Goal: Task Accomplishment & Management: Complete application form

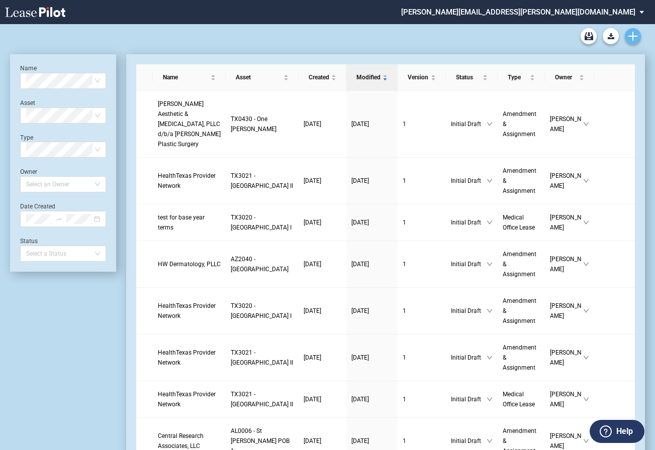
click at [635, 38] on icon "Create new document" at bounding box center [632, 36] width 9 height 9
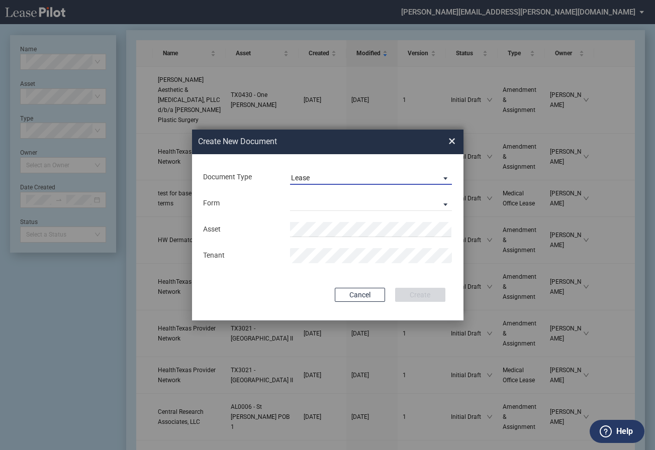
click at [360, 178] on span "Lease" at bounding box center [363, 178] width 144 height 10
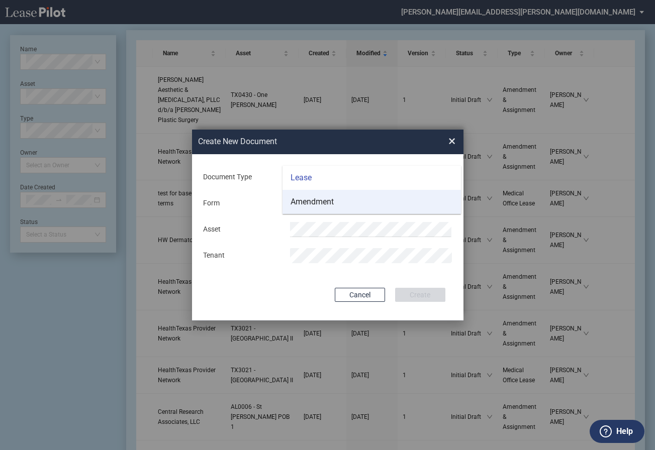
click at [349, 201] on md-option "Amendment" at bounding box center [371, 202] width 178 height 24
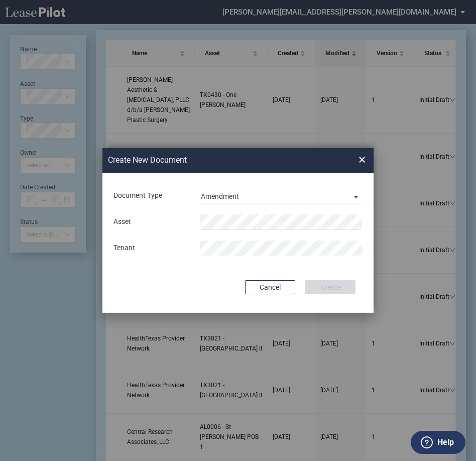
click at [364, 157] on span "×" at bounding box center [362, 160] width 7 height 16
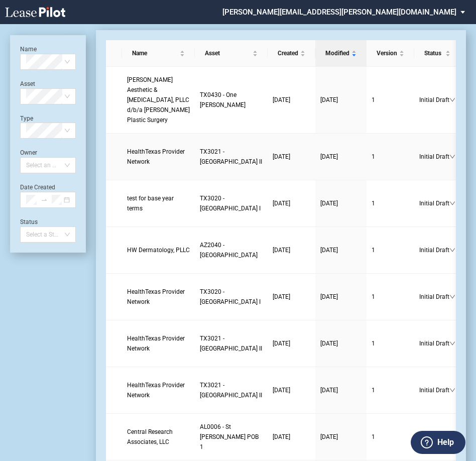
click at [200, 165] on span "TX3021 - [GEOGRAPHIC_DATA] II" at bounding box center [231, 156] width 62 height 17
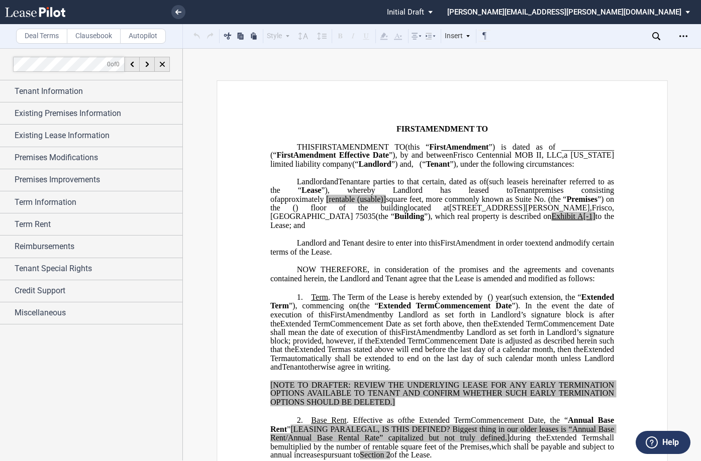
click at [285, 150] on p "THIS ﻿ ﻿ FIRST AMENDMENT TO ﻿ ﻿ (this “ ﻿ ﻿ First Amendment ”) is dated as of _…" at bounding box center [442, 156] width 344 height 26
click at [4, 91] on div "Tenant Information" at bounding box center [91, 91] width 182 height 22
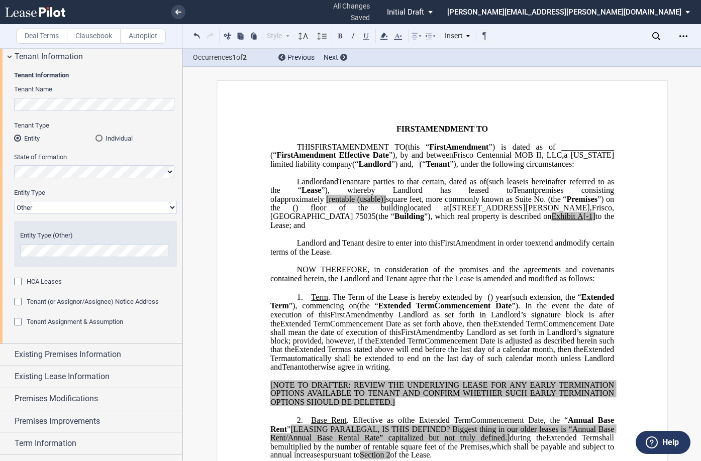
scroll to position [140, 0]
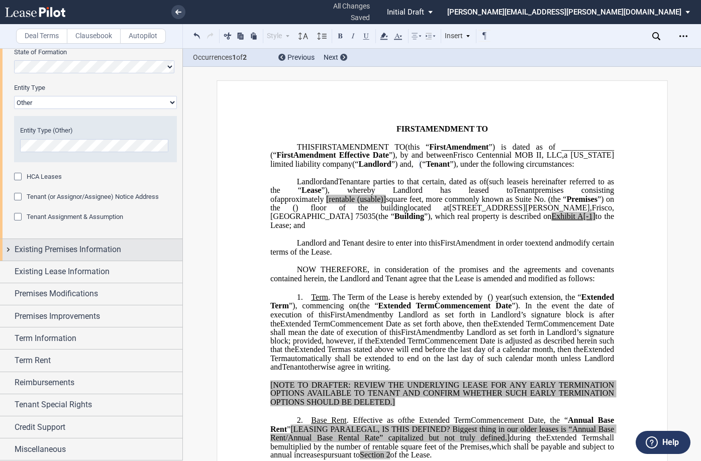
click at [7, 246] on div "Existing Premises Information" at bounding box center [91, 250] width 182 height 22
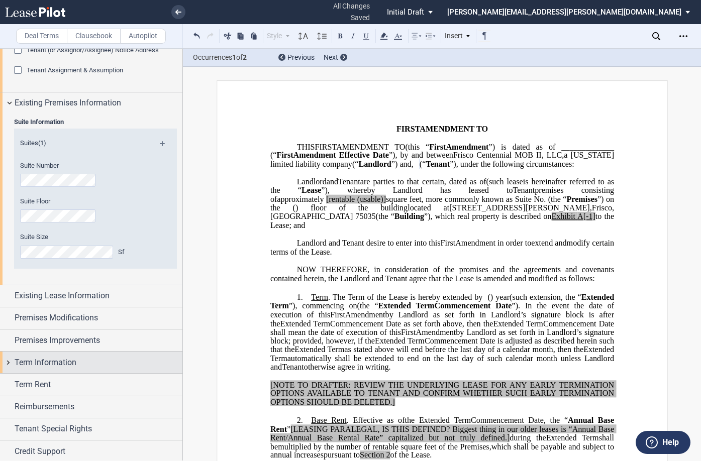
scroll to position [310, 0]
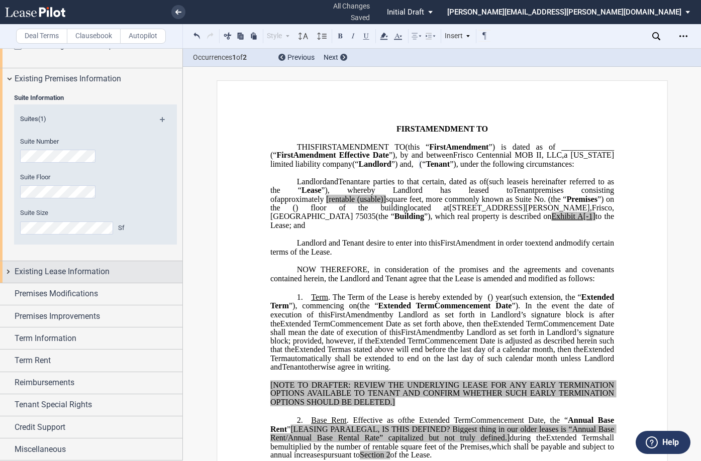
click at [6, 271] on div "Existing Lease Information" at bounding box center [91, 272] width 182 height 22
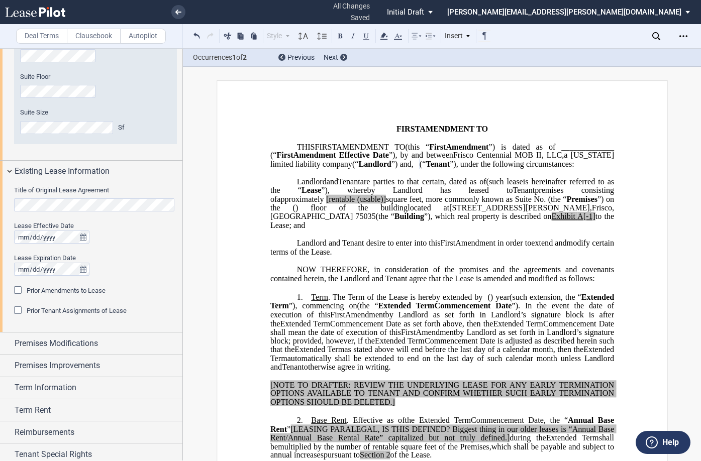
scroll to position [461, 0]
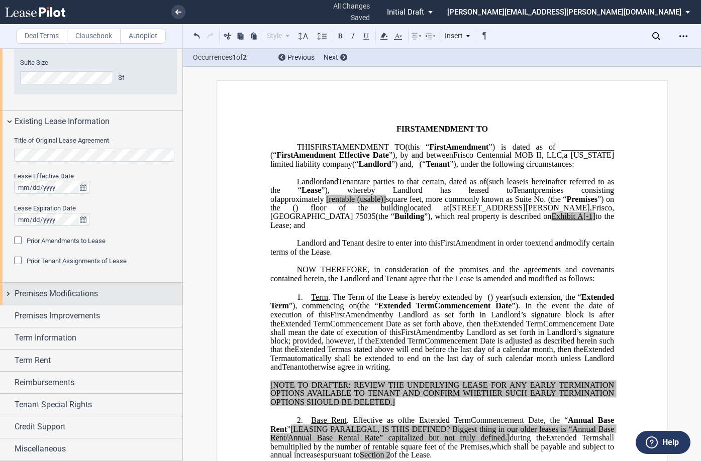
click at [10, 293] on div "Premises Modifications" at bounding box center [91, 294] width 182 height 22
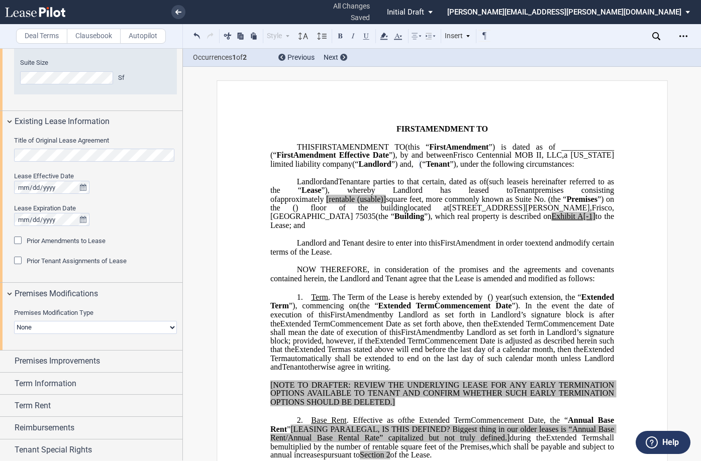
scroll to position [506, 0]
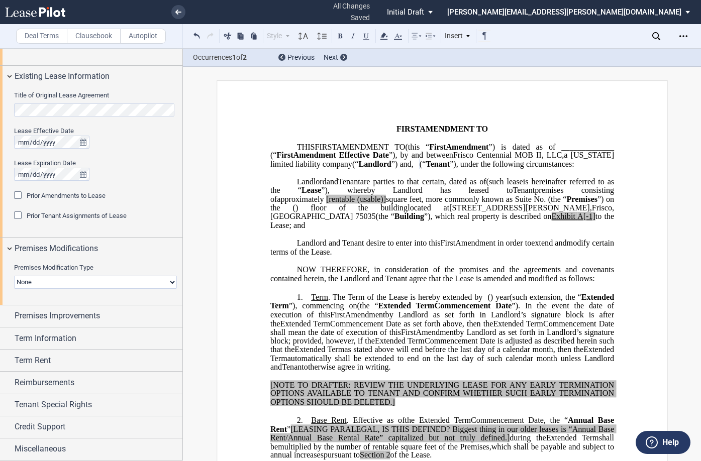
click at [56, 287] on select "None Expansion Relocation" at bounding box center [95, 282] width 163 height 13
click at [56, 286] on select "None Expansion Relocation" at bounding box center [95, 282] width 163 height 13
click at [9, 314] on div "Premises Improvements" at bounding box center [91, 316] width 182 height 22
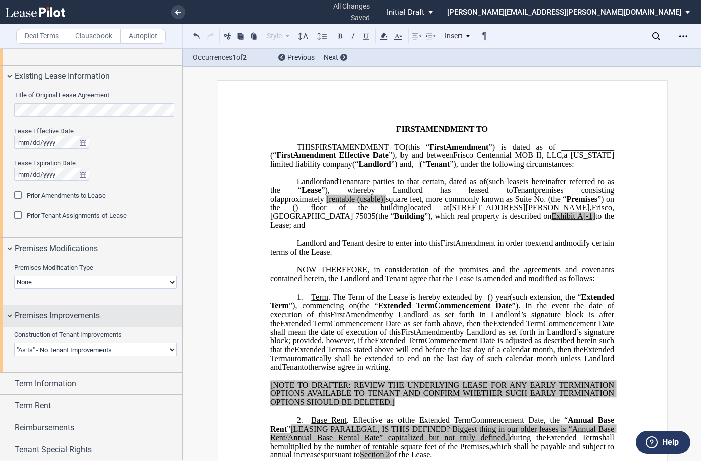
scroll to position [551, 0]
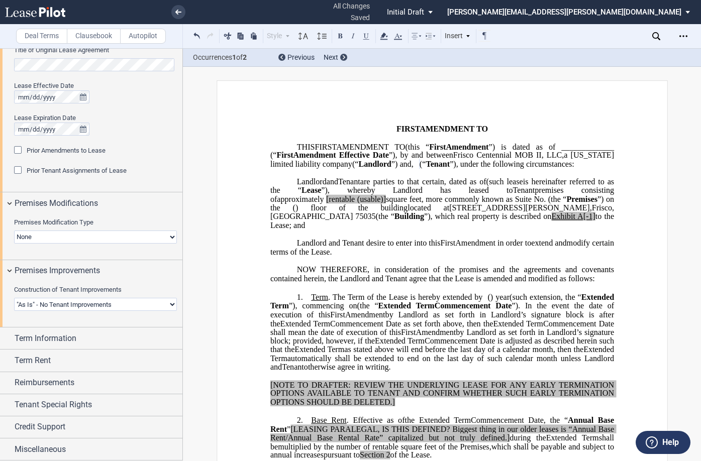
click at [25, 304] on select "Landlord Constructs Tenant Improvements Tenant Constructs Tenant Improvements "…" at bounding box center [95, 304] width 163 height 13
click at [7, 337] on div "Term Information" at bounding box center [91, 339] width 182 height 22
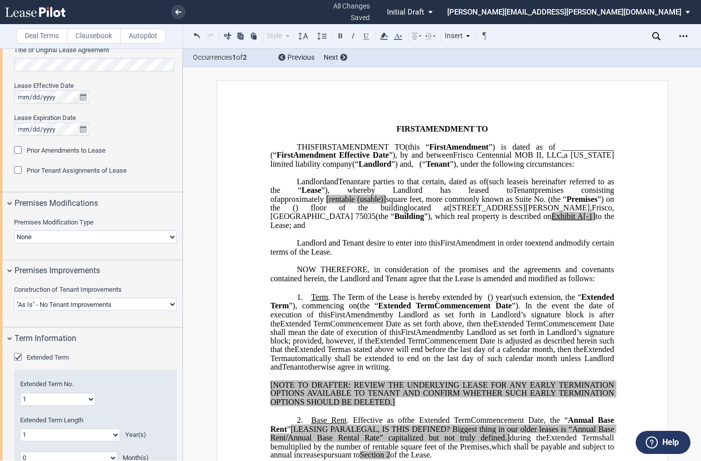
scroll to position [752, 0]
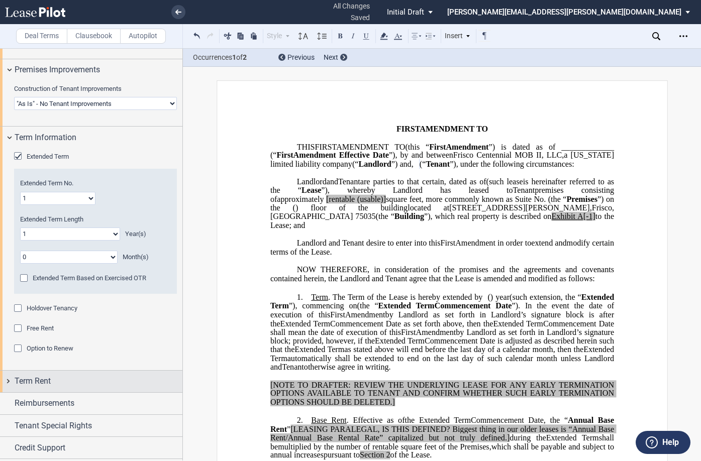
click at [10, 381] on div "Term Rent" at bounding box center [91, 382] width 182 height 22
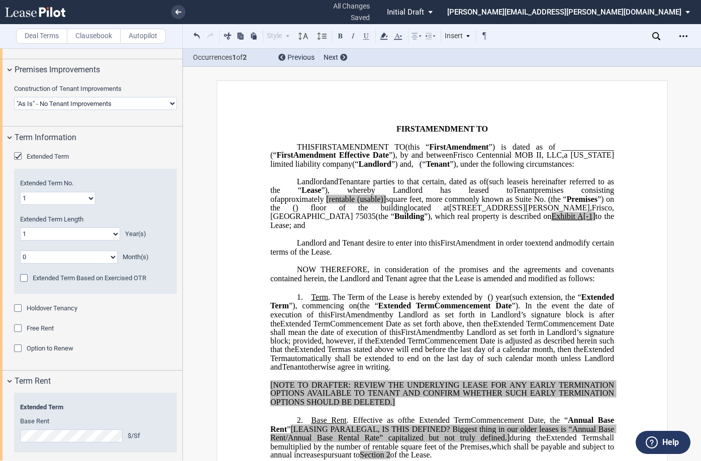
scroll to position [849, 0]
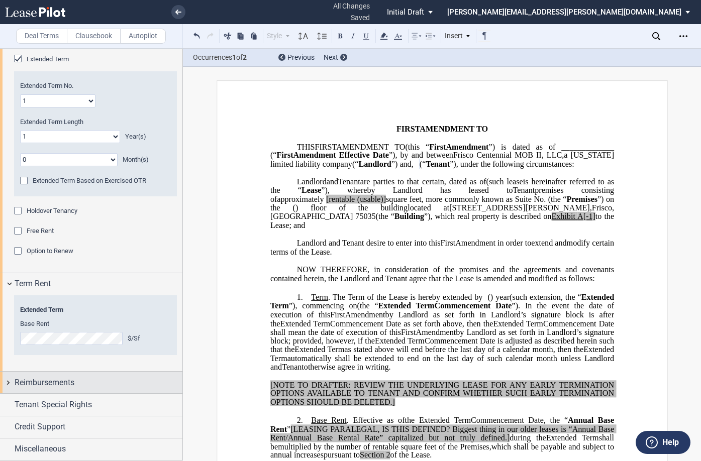
click at [10, 385] on div "Reimbursements" at bounding box center [91, 383] width 182 height 22
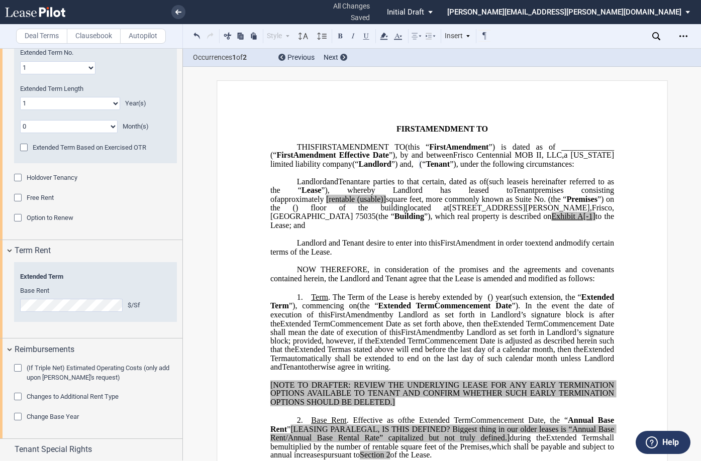
scroll to position [927, 0]
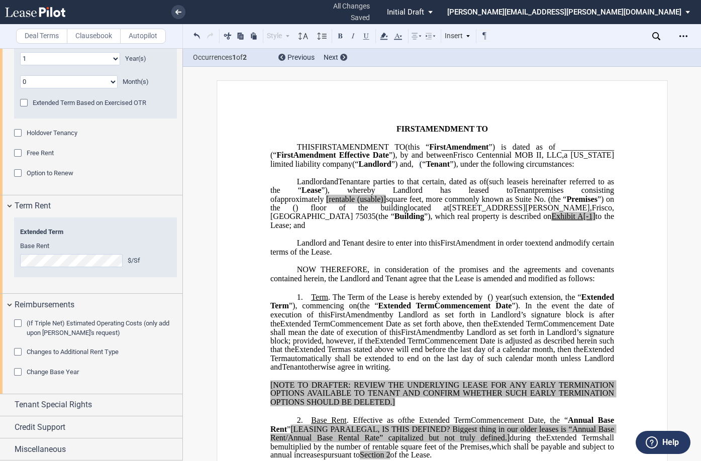
click at [18, 353] on div "Changes to Additional Rent Type" at bounding box center [19, 353] width 10 height 10
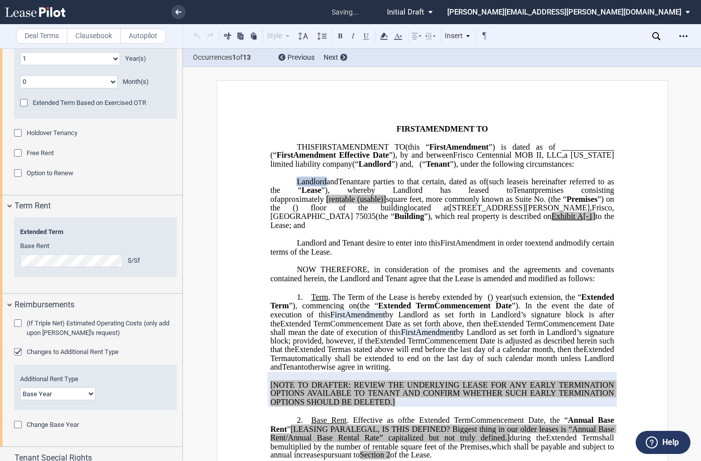
scroll to position [978, 0]
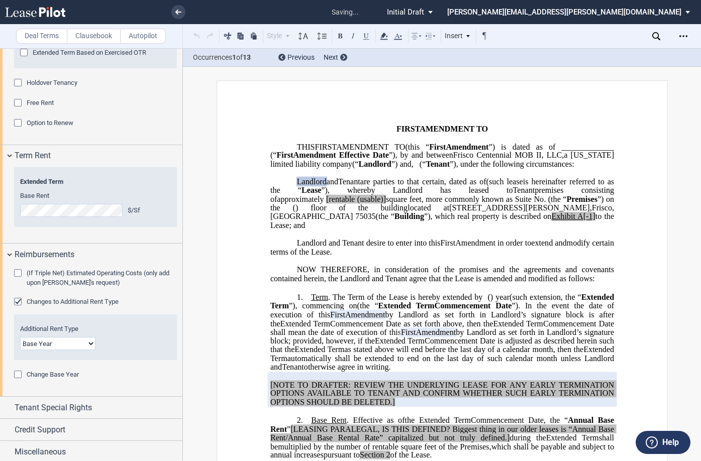
click at [57, 347] on select "Base Year Triple Net" at bounding box center [57, 343] width 75 height 13
click at [20, 337] on select "Base Year Triple Net" at bounding box center [57, 343] width 75 height 13
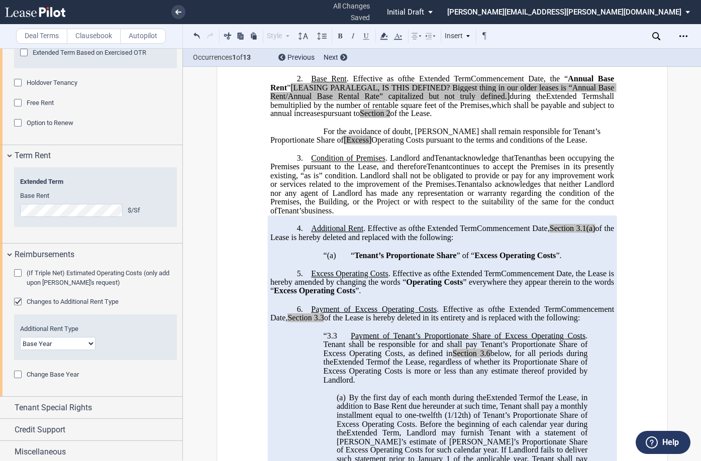
scroll to position [352, 0]
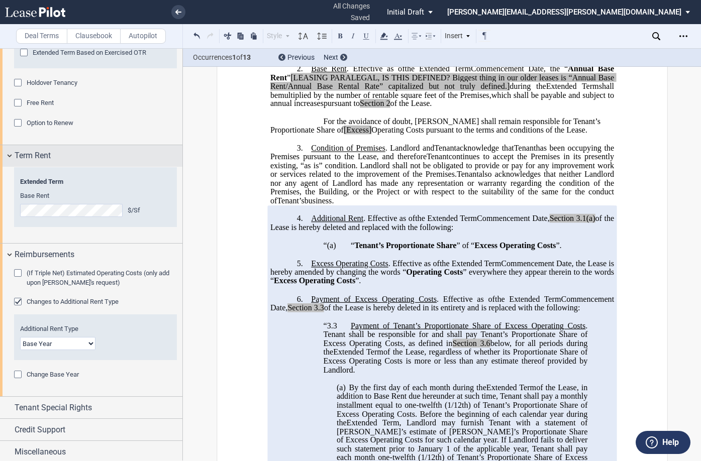
click at [9, 156] on div "Term Rent" at bounding box center [91, 156] width 182 height 22
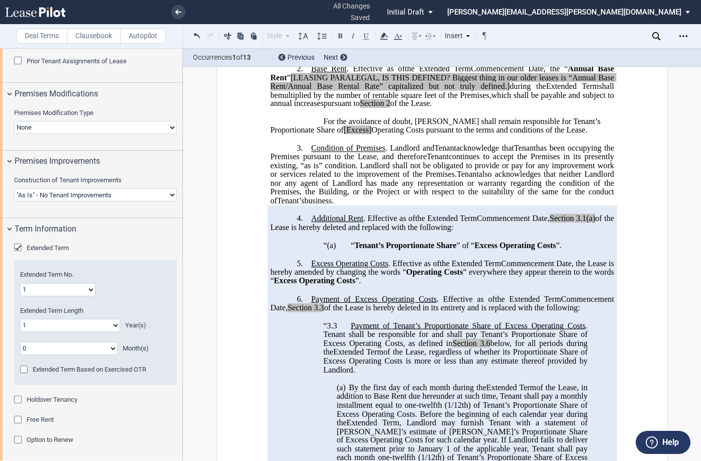
scroll to position [653, 0]
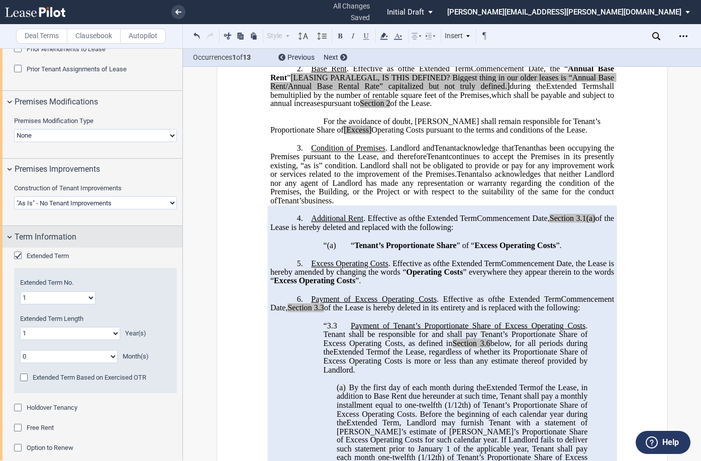
click at [6, 235] on div "Term Information" at bounding box center [91, 237] width 182 height 22
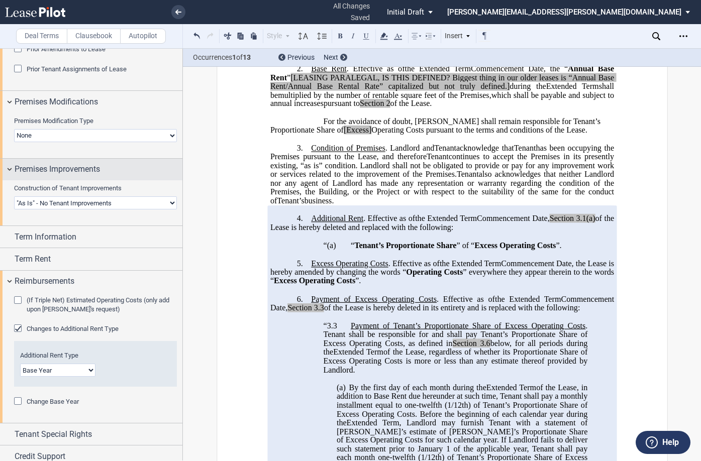
click at [8, 172] on div "Premises Improvements" at bounding box center [91, 170] width 182 height 22
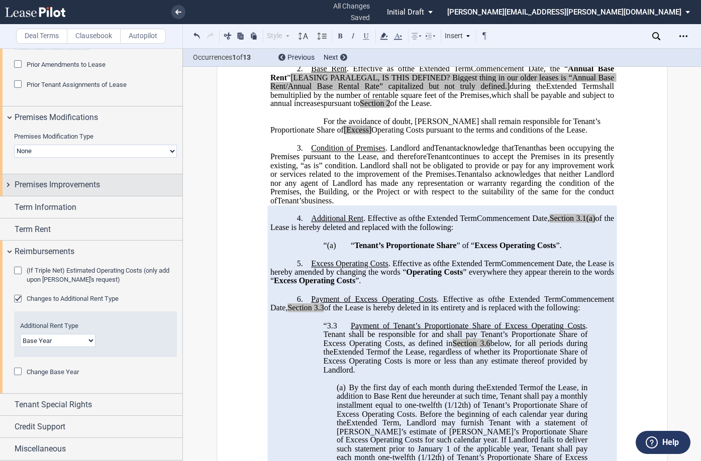
scroll to position [637, 0]
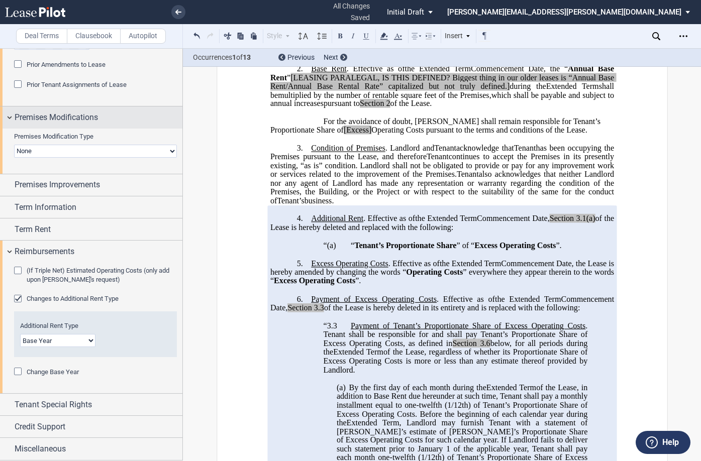
click at [6, 114] on div "Premises Modifications" at bounding box center [91, 117] width 182 height 22
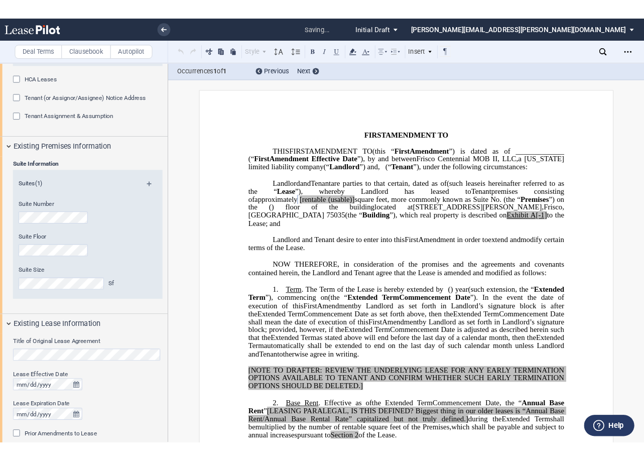
scroll to position [352, 0]
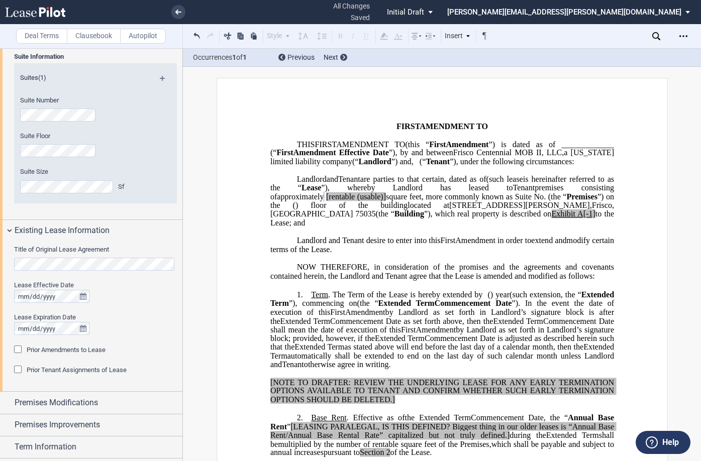
click at [0, 261] on html ".bocls-1{fill:#26354a;fill-rule:evenodd} Loading... × all changes saved Pending…" at bounding box center [350, 230] width 701 height 461
click at [512, 192] on span "”), whereby Landlord has leased to" at bounding box center [416, 187] width 191 height 9
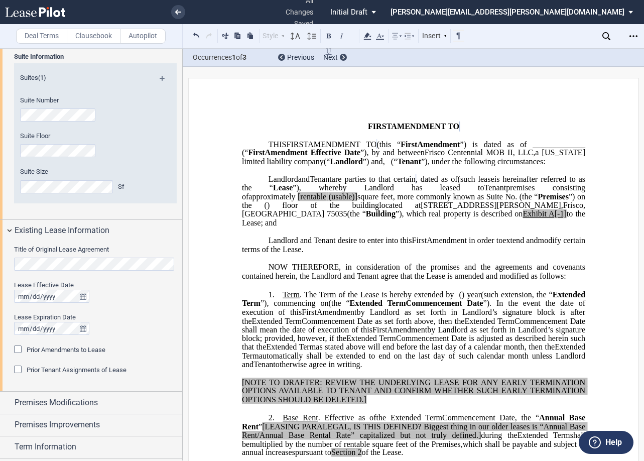
drag, startPoint x: 97, startPoint y: 303, endPoint x: 93, endPoint y: 298, distance: 6.4
click at [97, 303] on div at bounding box center [95, 296] width 163 height 13
click at [83, 295] on icon "true" at bounding box center [83, 296] width 7 height 7
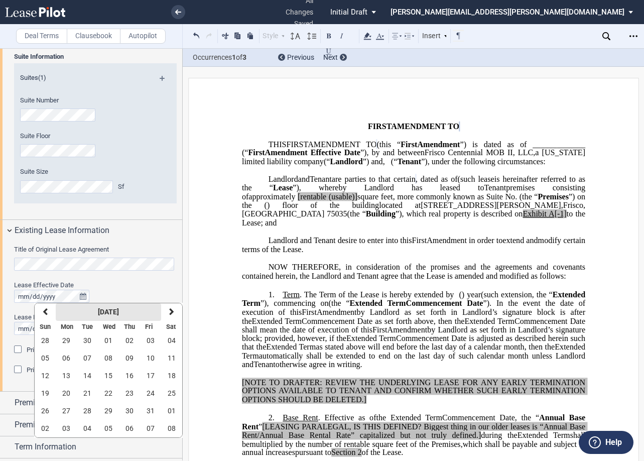
click at [81, 312] on button "October 2025" at bounding box center [108, 312] width 105 height 18
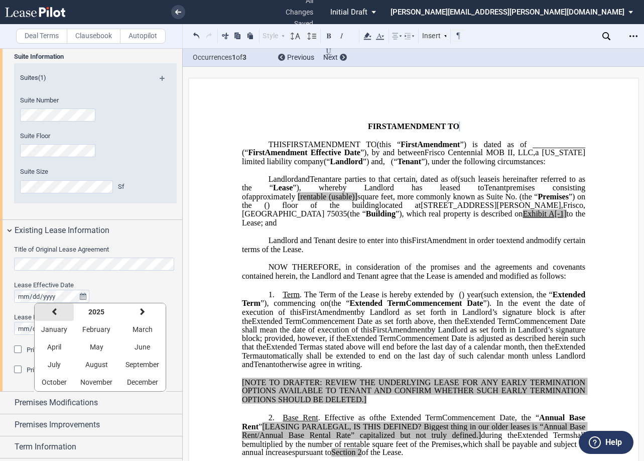
click at [55, 309] on icon "button" at bounding box center [54, 312] width 5 height 8
click at [57, 343] on button "April" at bounding box center [54, 348] width 39 height 18
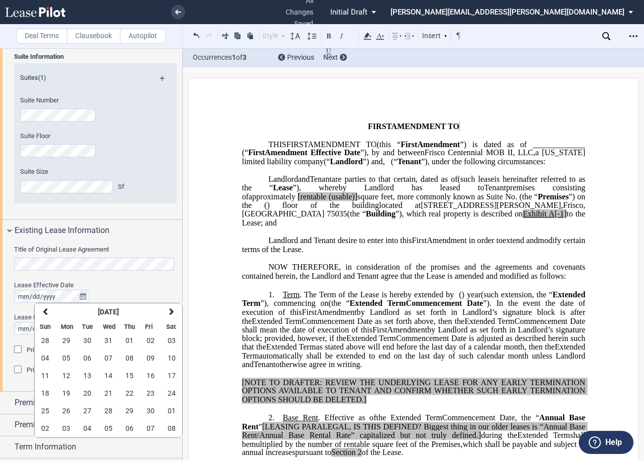
click at [110, 283] on div "Lease Effective Date" at bounding box center [95, 285] width 163 height 9
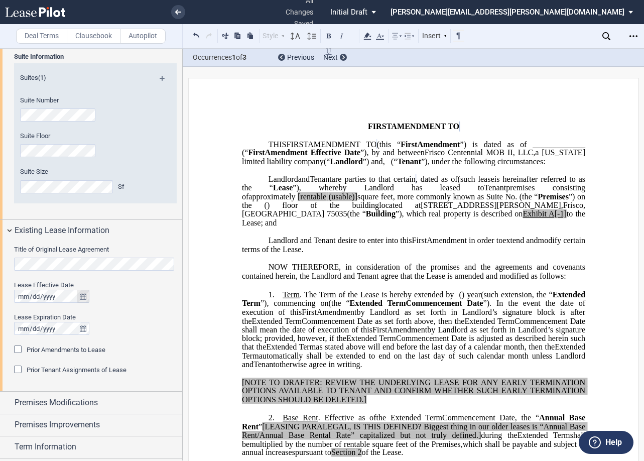
click at [80, 296] on icon "true" at bounding box center [83, 296] width 7 height 7
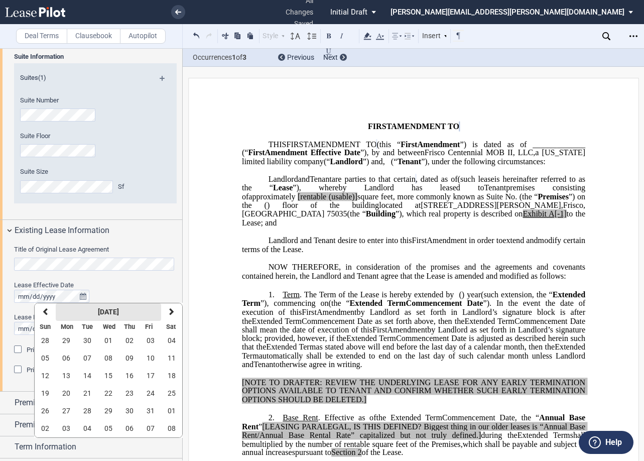
click at [84, 312] on button "October 2025" at bounding box center [108, 312] width 105 height 18
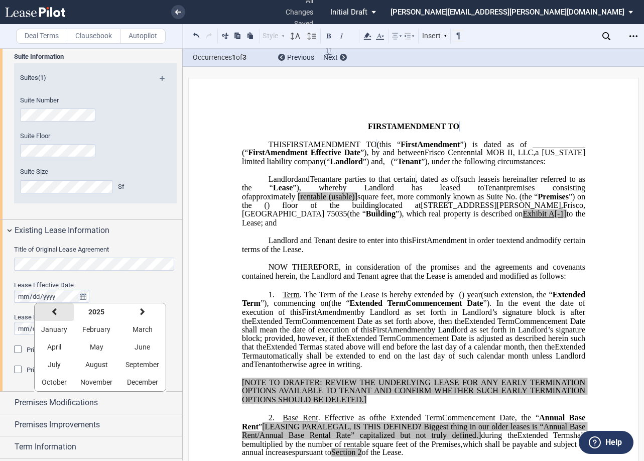
click at [46, 315] on button "previous" at bounding box center [54, 312] width 39 height 18
click at [49, 343] on button "April" at bounding box center [54, 348] width 39 height 18
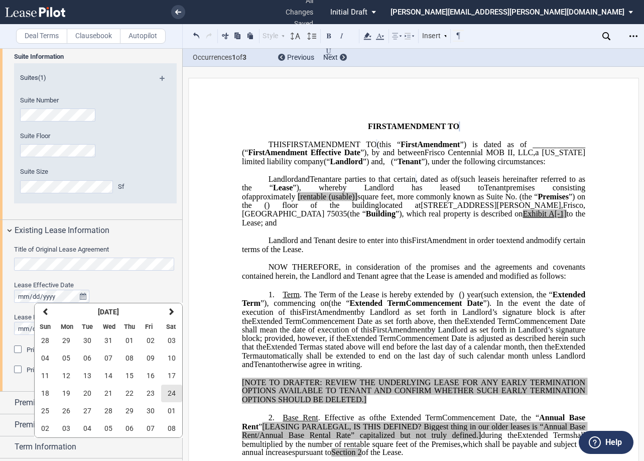
click at [169, 395] on span "24" at bounding box center [172, 393] width 8 height 8
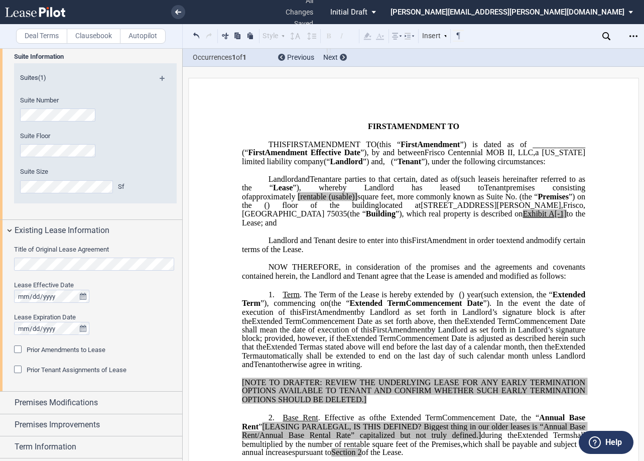
click at [112, 294] on div at bounding box center [95, 296] width 163 height 13
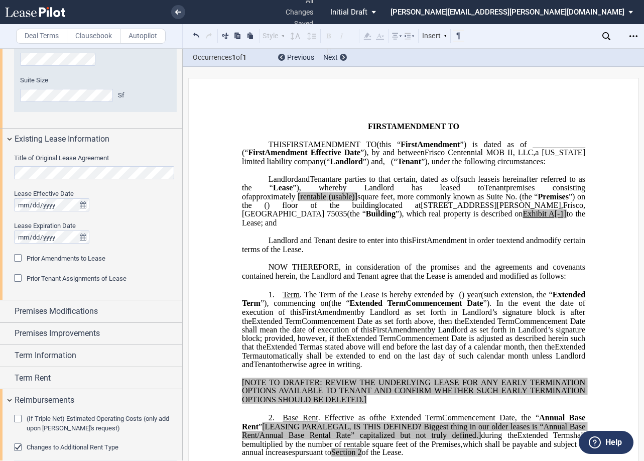
scroll to position [452, 0]
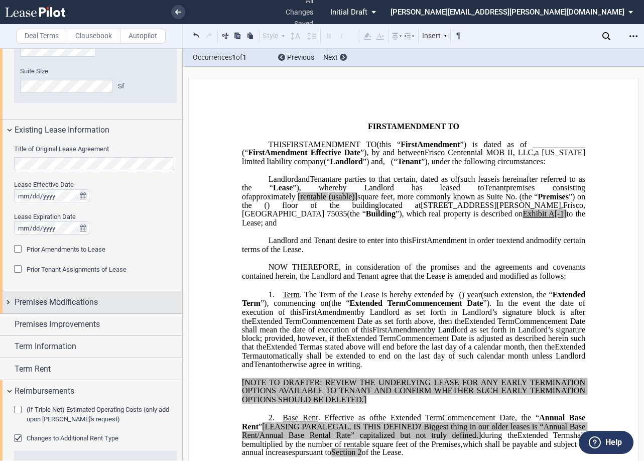
click at [8, 303] on div "Premises Modifications" at bounding box center [91, 302] width 182 height 22
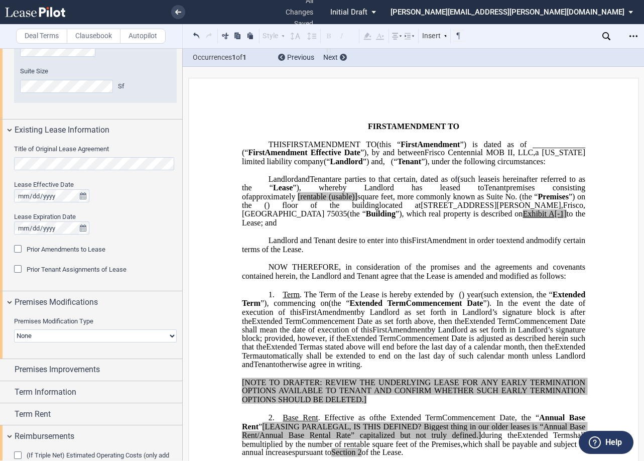
click at [64, 332] on select "None Expansion Relocation" at bounding box center [95, 336] width 163 height 13
click at [72, 314] on div "Premises Modification Type None Expansion Relocation Expansion Space Suite Numb…" at bounding box center [91, 335] width 182 height 45
click at [11, 303] on div "Premises Modifications" at bounding box center [91, 302] width 182 height 22
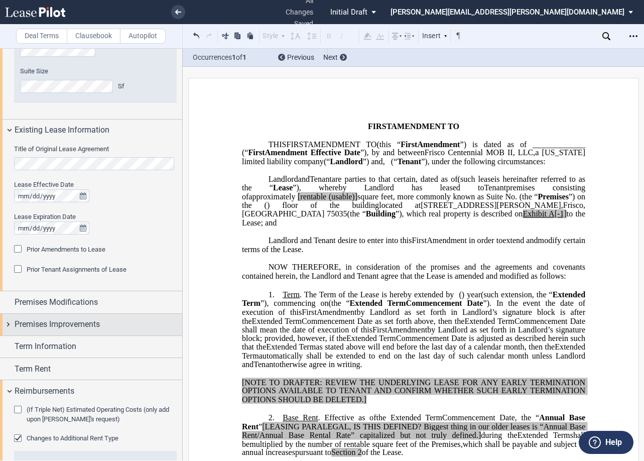
click at [11, 326] on div "Premises Improvements" at bounding box center [91, 325] width 182 height 22
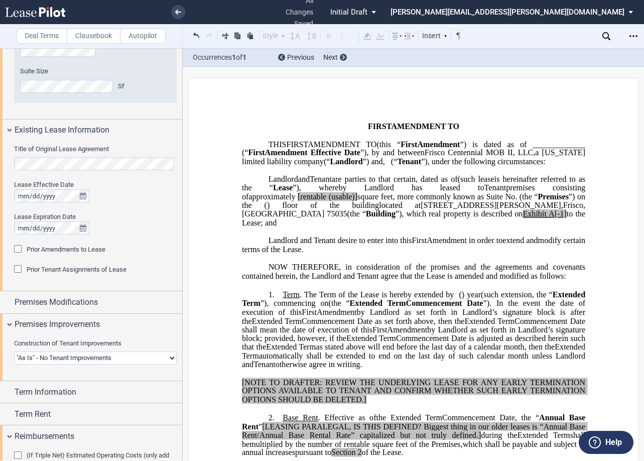
click at [84, 361] on select "Landlord Constructs Tenant Improvements Tenant Constructs Tenant Improvements "…" at bounding box center [95, 358] width 163 height 13
click at [130, 360] on select "Landlord Constructs Tenant Improvements Tenant Constructs Tenant Improvements "…" at bounding box center [95, 358] width 163 height 13
select select "landlord"
click at [14, 352] on select "Landlord Constructs Tenant Improvements Tenant Constructs Tenant Improvements "…" at bounding box center [95, 358] width 163 height 13
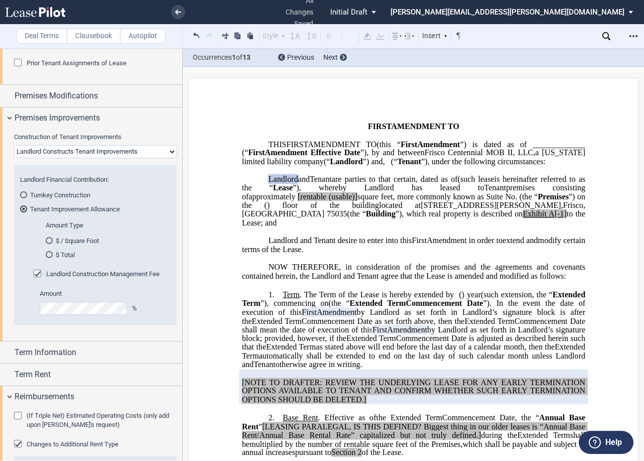
scroll to position [703, 0]
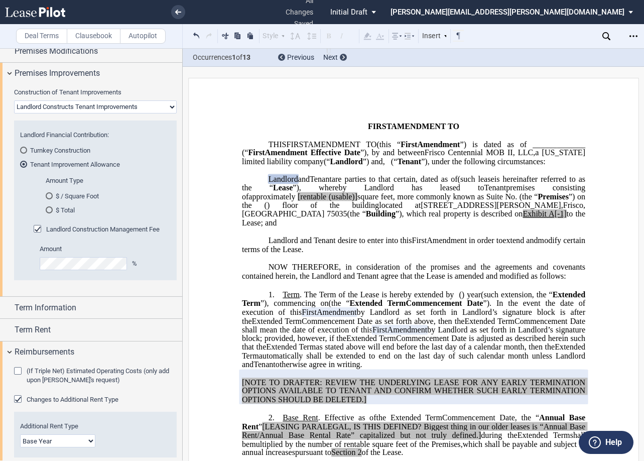
click at [47, 210] on div "$ Total" at bounding box center [49, 209] width 7 height 7
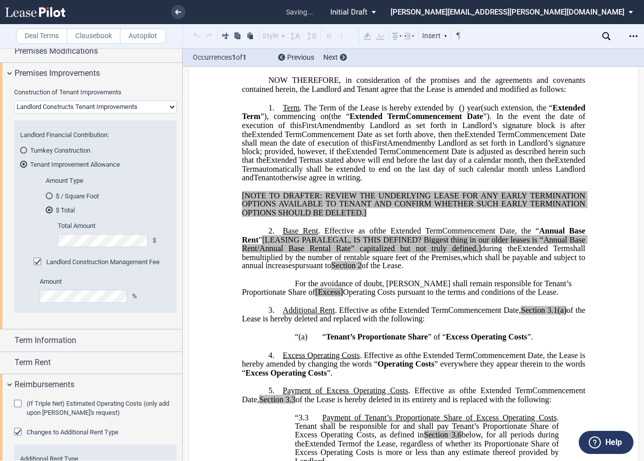
scroll to position [938, 0]
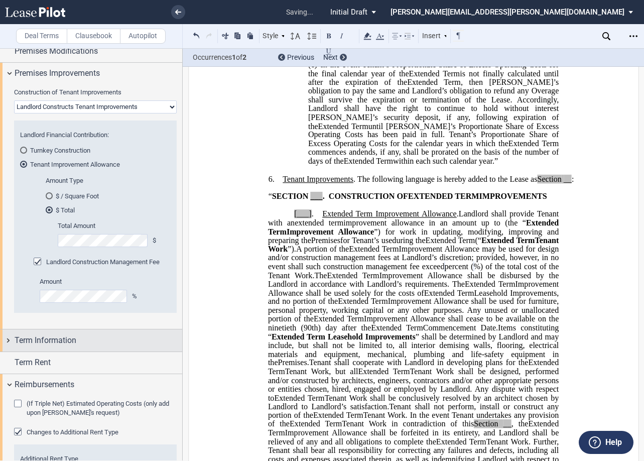
click at [8, 339] on div "Term Information" at bounding box center [91, 341] width 182 height 22
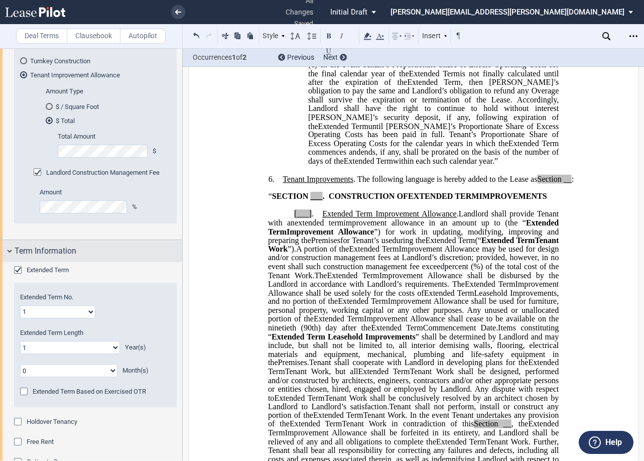
scroll to position [804, 0]
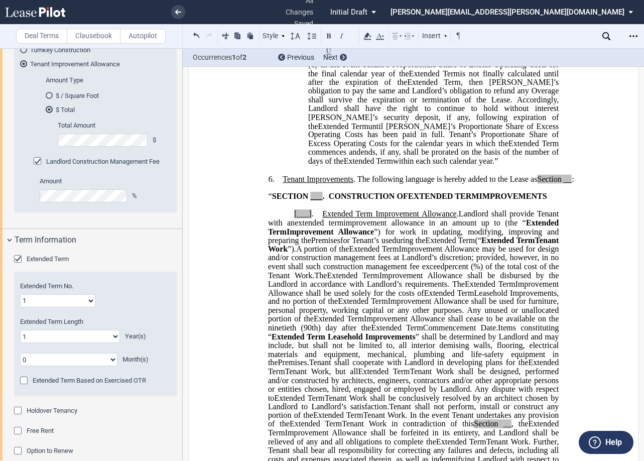
click at [65, 339] on select "0 1 2 3 4 5 6 7 8 9 10 11 12 13 14 15 16 17 18 19 20" at bounding box center [70, 336] width 100 height 13
select select "number:5"
click at [20, 330] on select "0 1 2 3 4 5 6 7 8 9 10 11 12 13 14 15 16 17 18 19 20" at bounding box center [70, 336] width 100 height 13
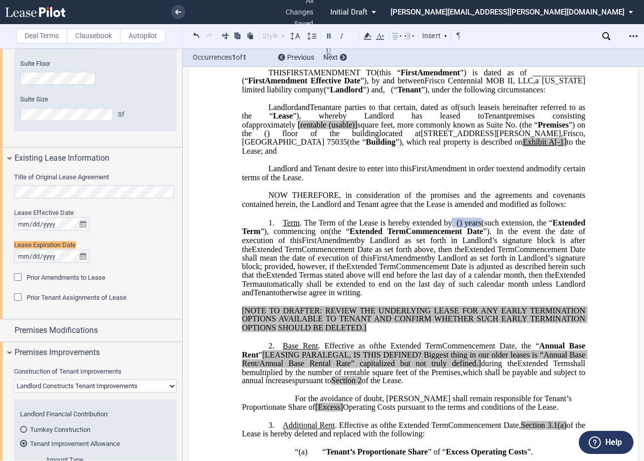
scroll to position [414, 0]
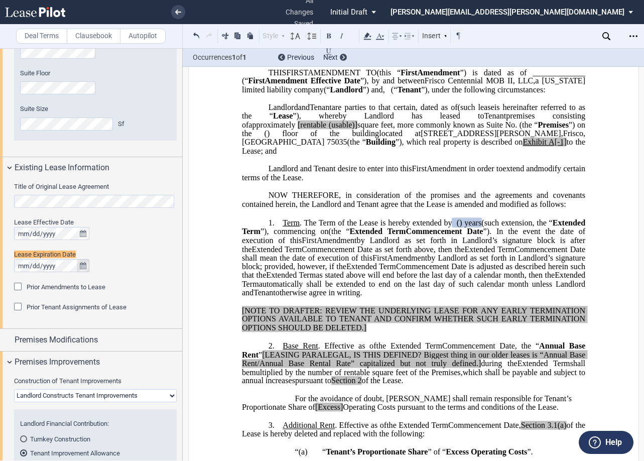
click at [84, 263] on icon "true" at bounding box center [83, 265] width 7 height 7
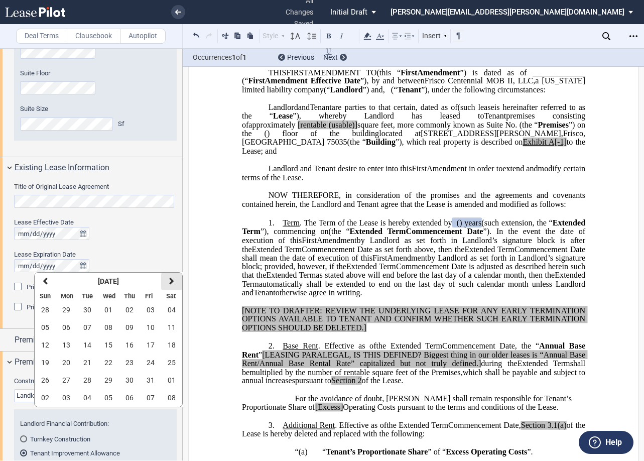
click at [167, 276] on button "next" at bounding box center [171, 282] width 21 height 18
click at [170, 280] on icon "button" at bounding box center [171, 281] width 5 height 8
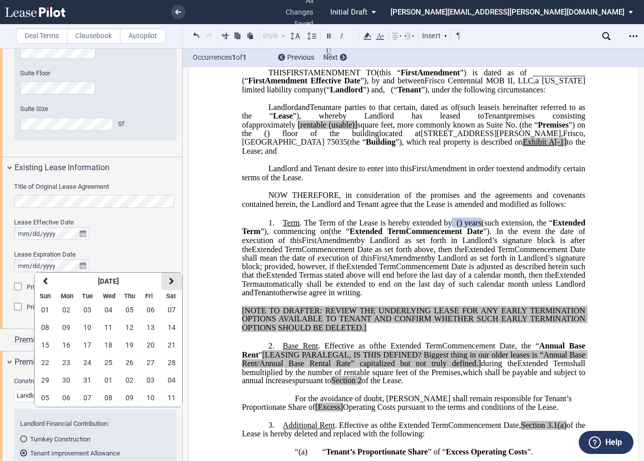
click at [170, 280] on icon "button" at bounding box center [171, 281] width 5 height 8
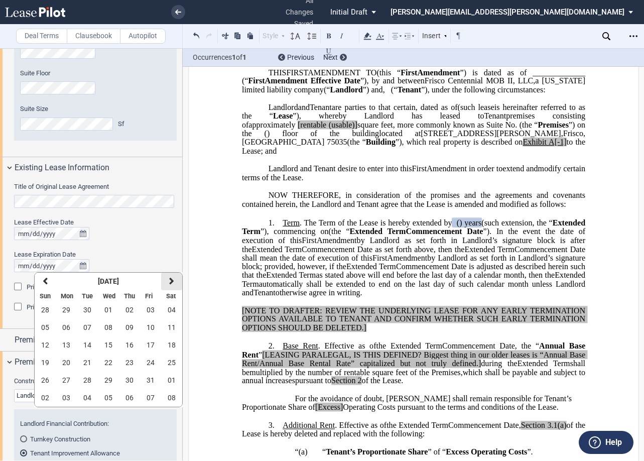
click at [170, 280] on icon "button" at bounding box center [171, 281] width 5 height 8
click at [45, 309] on span "01" at bounding box center [45, 310] width 8 height 8
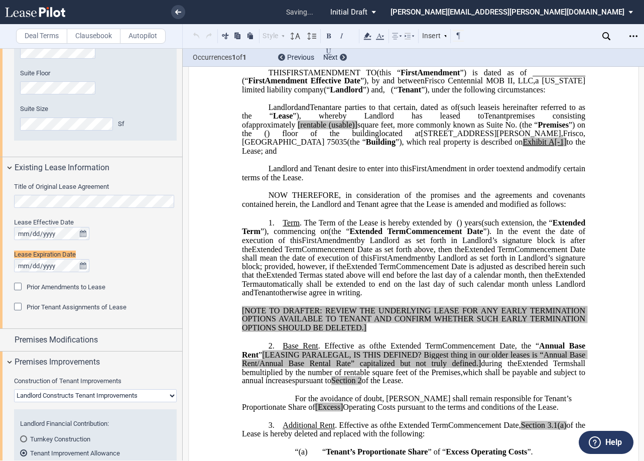
click at [350, 235] on span "(the “" at bounding box center [339, 231] width 21 height 9
click at [350, 233] on span "(the “" at bounding box center [339, 231] width 21 height 9
click at [366, 238] on span "Amendment" at bounding box center [346, 240] width 40 height 9
click at [360, 235] on span "﻿ovember" at bounding box center [345, 231] width 31 height 9
click at [360, 231] on span "﻿ovember" at bounding box center [345, 231] width 31 height 9
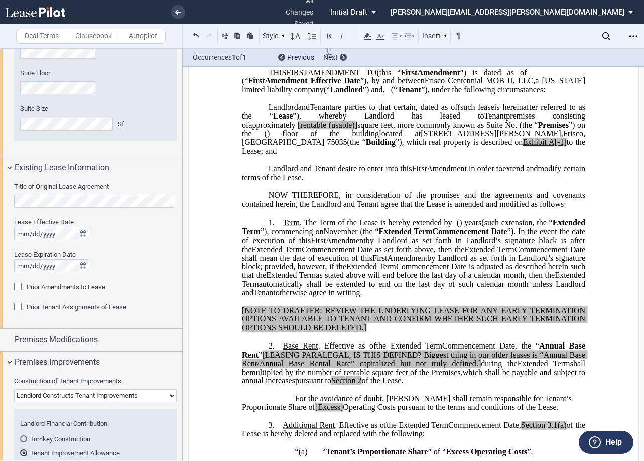
click at [379, 233] on span "(the “" at bounding box center [369, 231] width 19 height 9
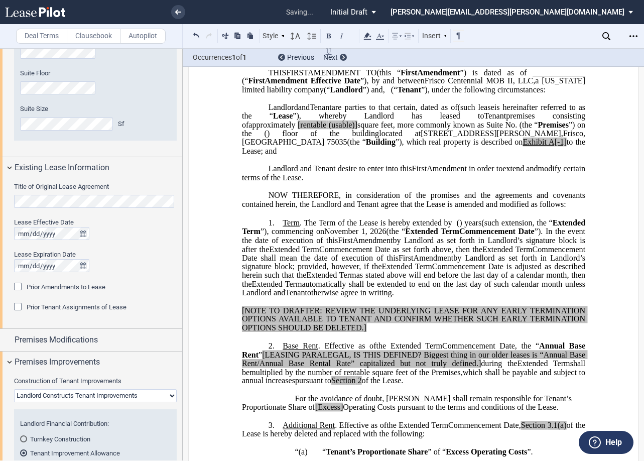
click at [372, 235] on span "﻿ovember 1, 2026" at bounding box center [358, 231] width 56 height 9
click at [403, 233] on span "(the “" at bounding box center [393, 231] width 19 height 9
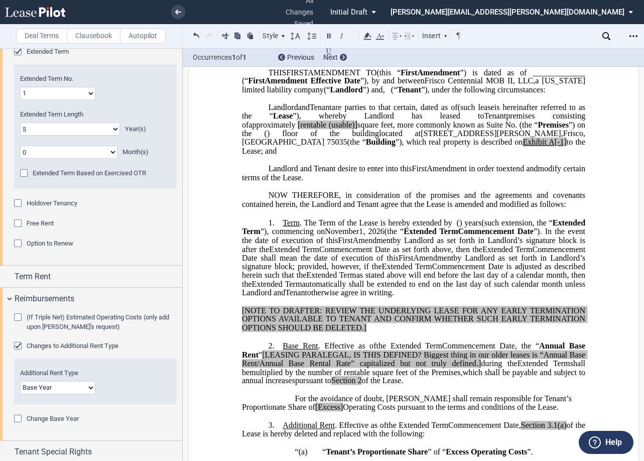
scroll to position [1017, 0]
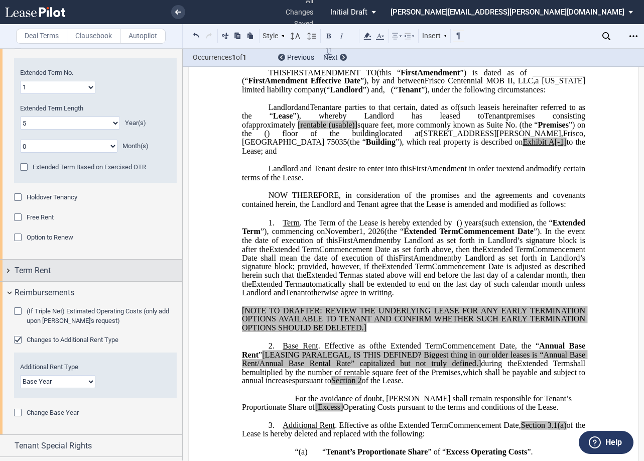
click at [10, 270] on div "Term Rent" at bounding box center [91, 271] width 182 height 22
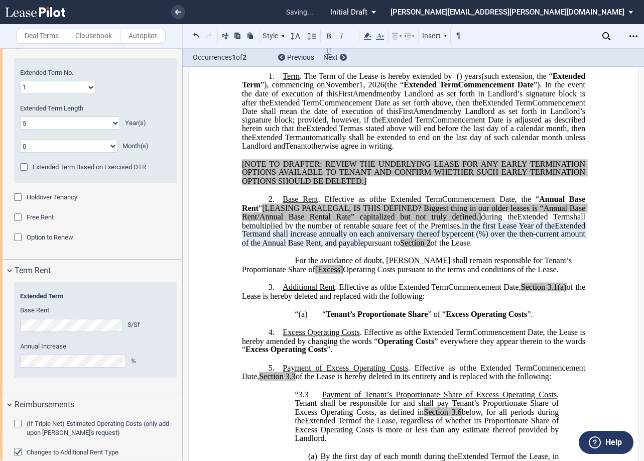
scroll to position [225, 0]
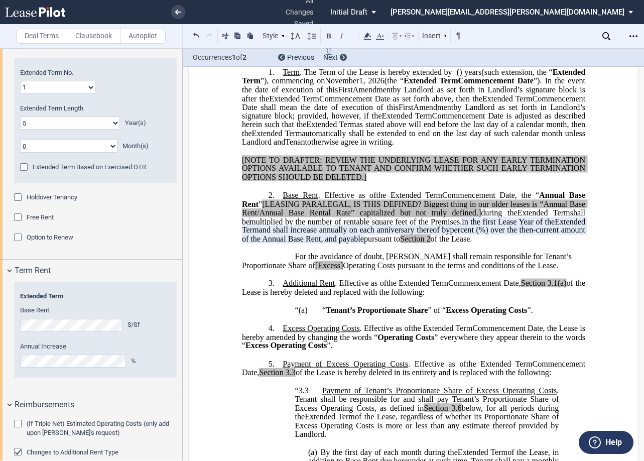
click at [315, 268] on span "[Excess]" at bounding box center [329, 265] width 28 height 9
click at [315, 265] on span "[Excess" at bounding box center [327, 265] width 25 height 9
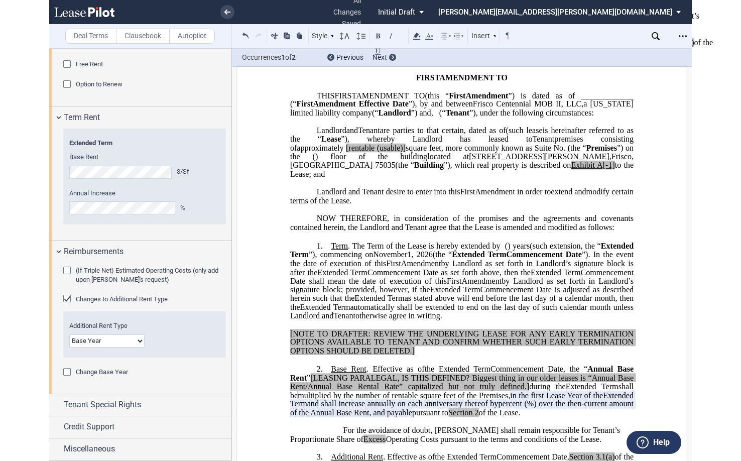
scroll to position [0, 0]
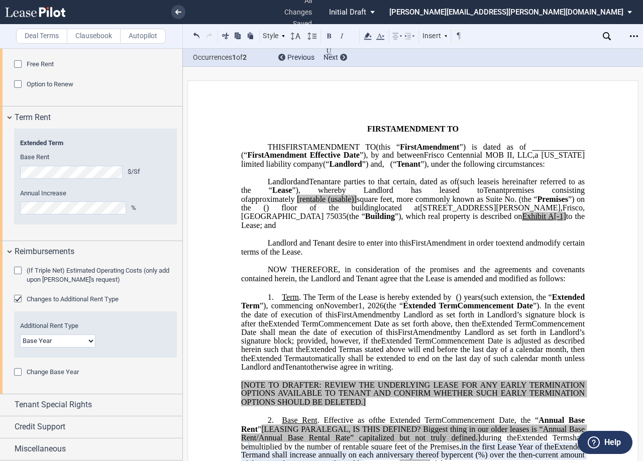
click at [326, 203] on span "[rentable" at bounding box center [311, 198] width 29 height 9
click at [420, 203] on span "square feet, more commonly known as Suite No." at bounding box center [435, 198] width 161 height 9
click at [548, 221] on span "A[-1]" at bounding box center [557, 216] width 18 height 9
click at [559, 35] on div "Open Lease options menu" at bounding box center [634, 36] width 16 height 16
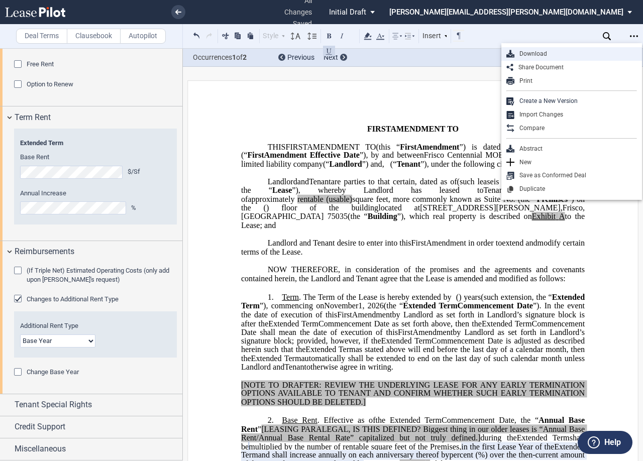
click at [547, 52] on div "Download" at bounding box center [575, 54] width 123 height 9
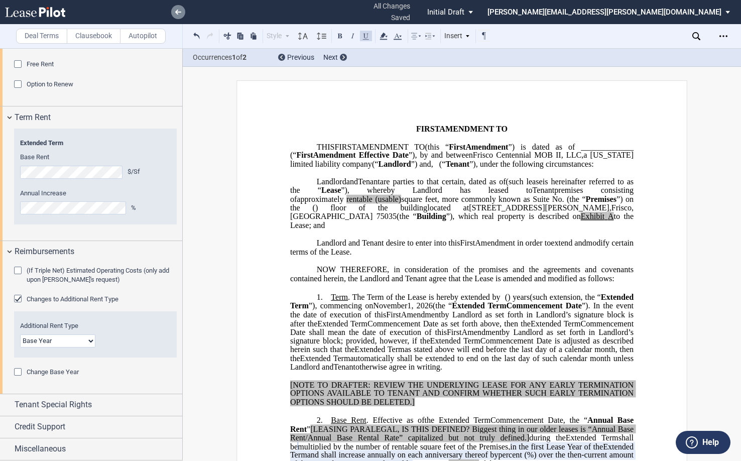
click at [174, 9] on link at bounding box center [178, 12] width 14 height 14
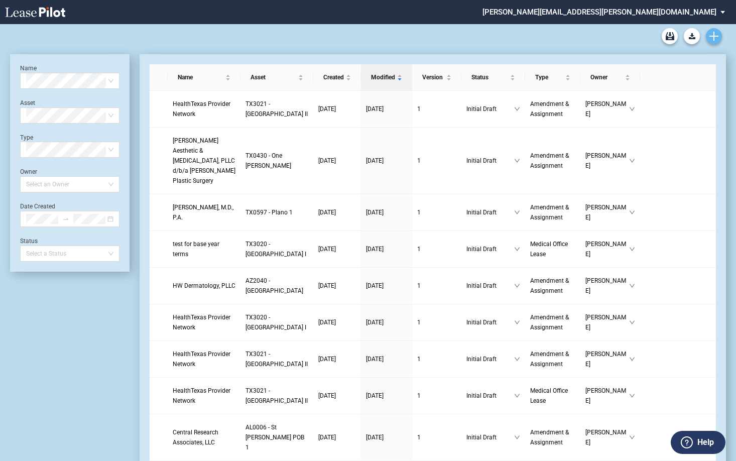
click at [716, 34] on icon "Create new document" at bounding box center [714, 36] width 9 height 9
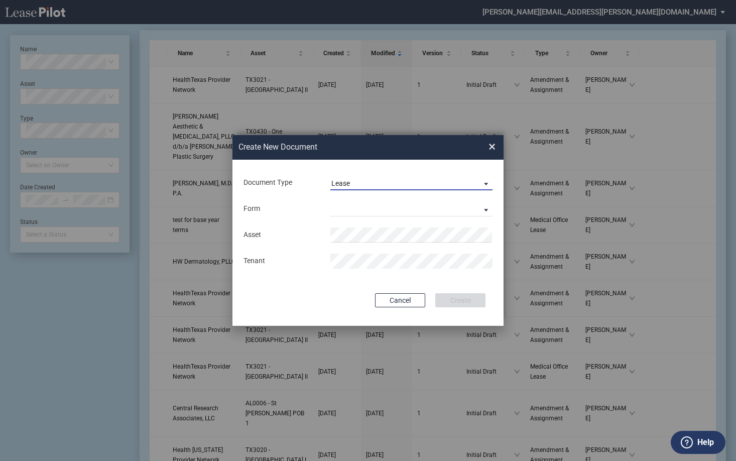
click at [394, 183] on span "Lease" at bounding box center [404, 184] width 144 height 10
click at [74, 60] on md-backdrop at bounding box center [368, 242] width 736 height 485
click at [394, 199] on div "Form Medical Office Lease Scottsdale Lease Louisville Lease 1370 Medical Place …" at bounding box center [368, 209] width 251 height 26
click at [403, 212] on md-select "Medical Office Lease Scottsdale Lease Louisville Lease 1370 Medical Place Lease…" at bounding box center [412, 208] width 162 height 15
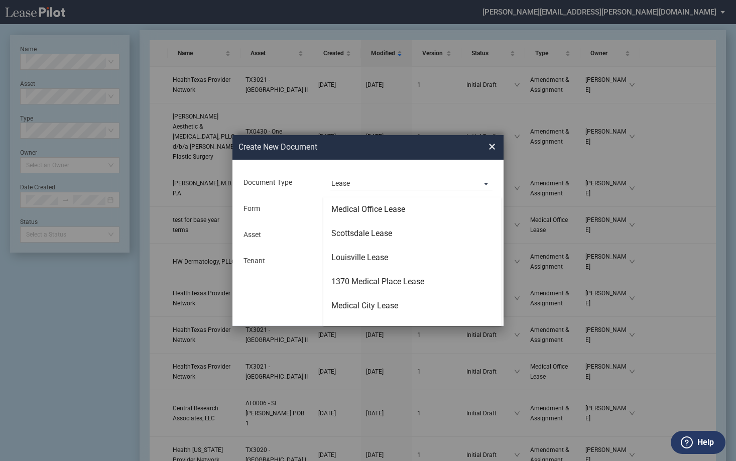
click at [373, 187] on md-backdrop at bounding box center [368, 242] width 736 height 485
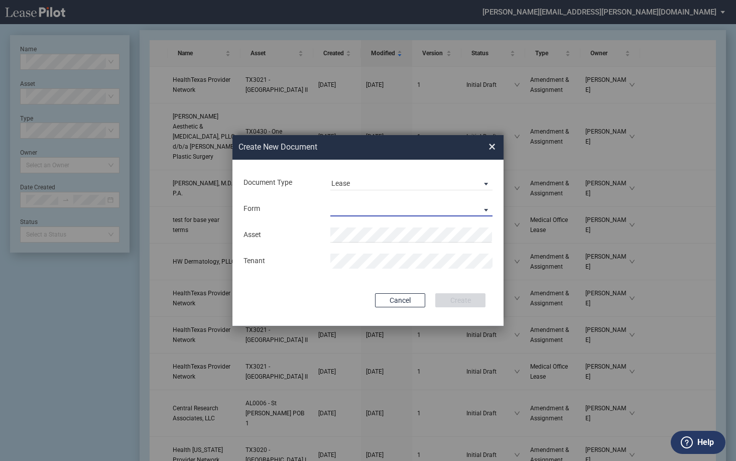
click at [372, 184] on span "Lease" at bounding box center [404, 184] width 144 height 10
click at [369, 204] on div "Amendment" at bounding box center [353, 207] width 43 height 11
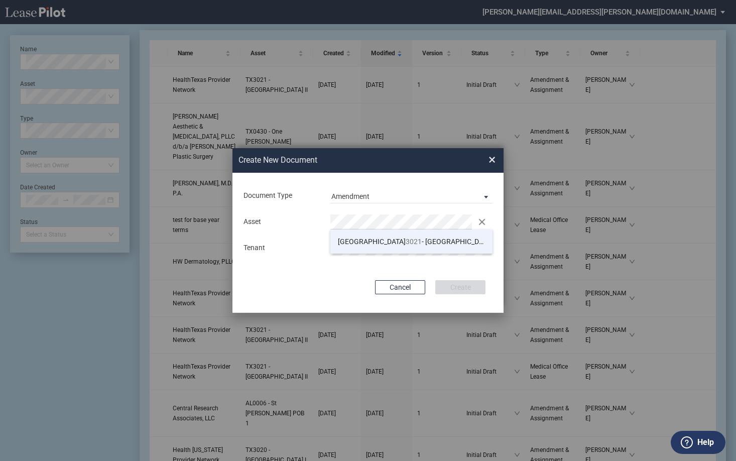
click at [385, 241] on span "TX 3021 - [GEOGRAPHIC_DATA] II" at bounding box center [418, 242] width 161 height 8
click at [376, 239] on div "Asset Clear Tenant" at bounding box center [368, 235] width 251 height 52
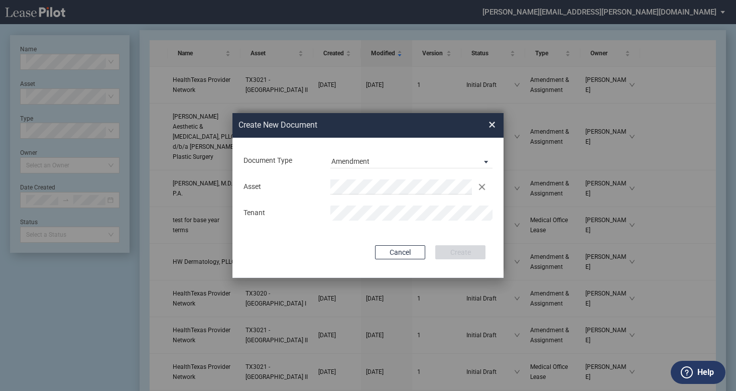
click at [267, 387] on div "Create New Document Create New Conformed Deal × Document Type Amendment Deal Ty…" at bounding box center [368, 195] width 736 height 391
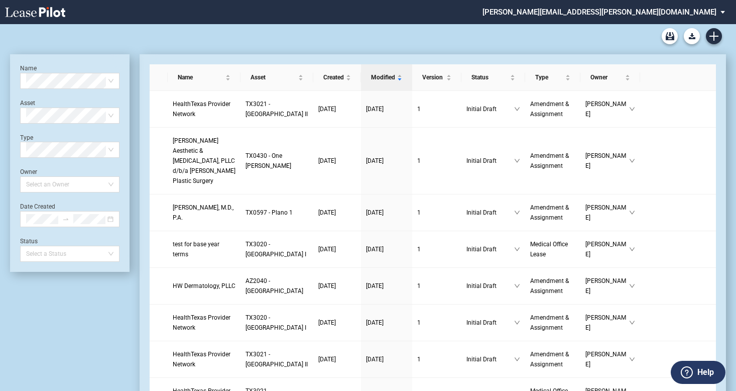
scroll to position [24, 0]
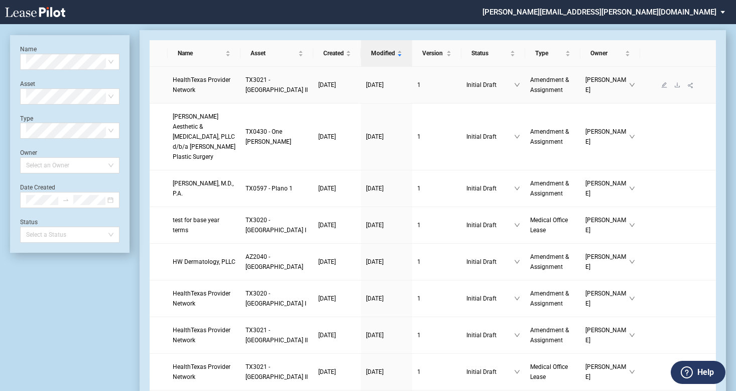
click at [361, 89] on td "10/15/2025" at bounding box center [386, 85] width 51 height 37
click at [318, 88] on span "10/15/2025" at bounding box center [327, 84] width 18 height 7
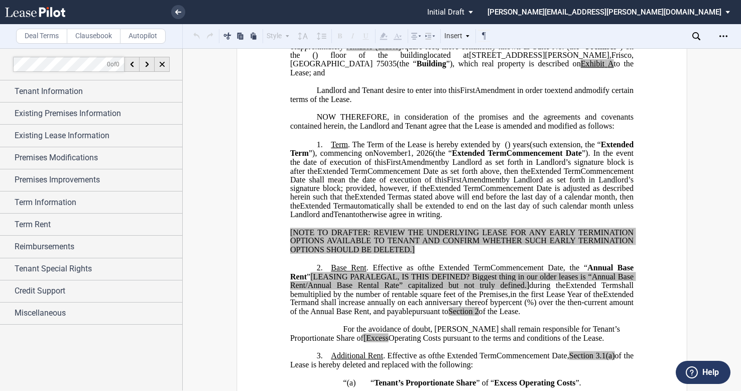
scroll to position [50, 0]
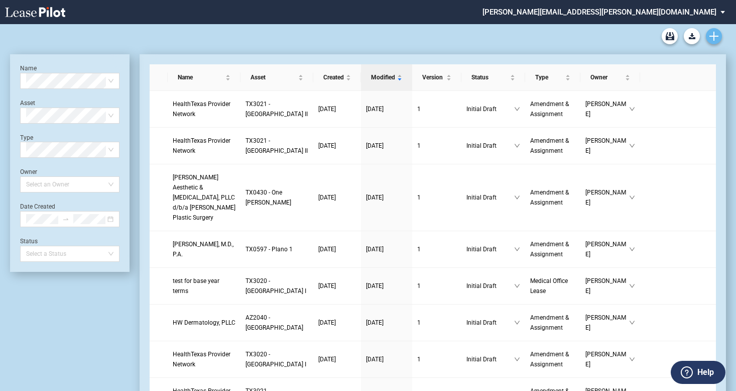
click at [717, 34] on icon "Create new document" at bounding box center [714, 36] width 9 height 9
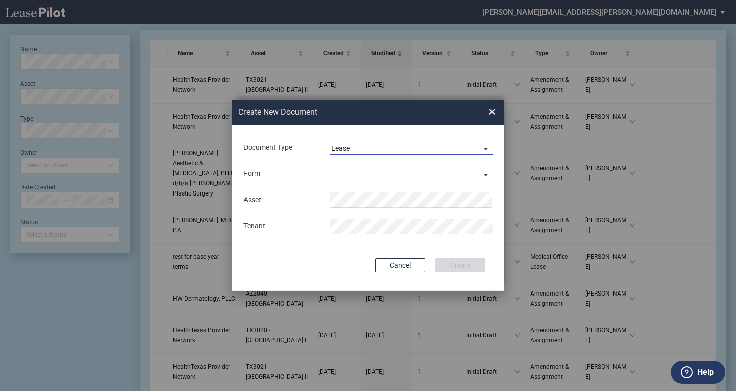
click at [385, 146] on span "Lease" at bounding box center [404, 149] width 144 height 10
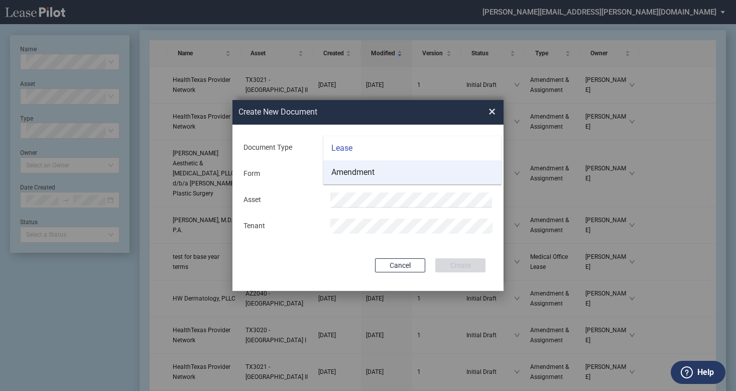
click at [377, 172] on md-option "Amendment" at bounding box center [412, 172] width 178 height 24
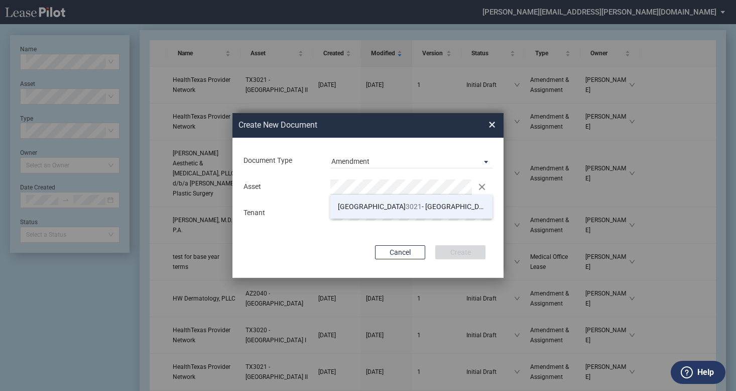
click at [369, 202] on span "TX 3021 - Centennial Medical Pavilion II" at bounding box center [418, 206] width 161 height 8
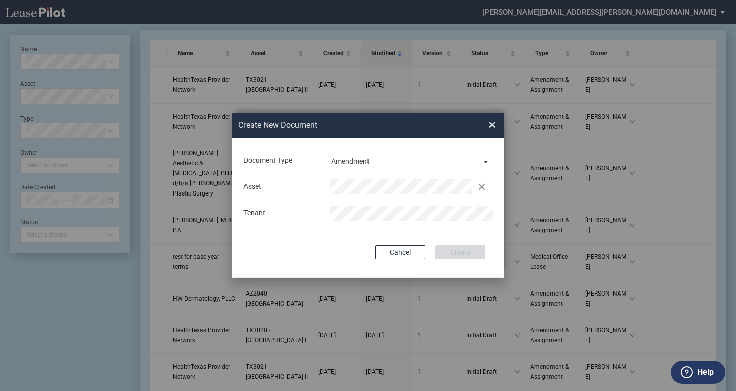
click at [418, 231] on md-input-container "Use Conformed Deal The selected building was not in your LeasePilot platform wh…" at bounding box center [368, 232] width 251 height 2
click at [449, 249] on button "Create" at bounding box center [461, 252] width 50 height 14
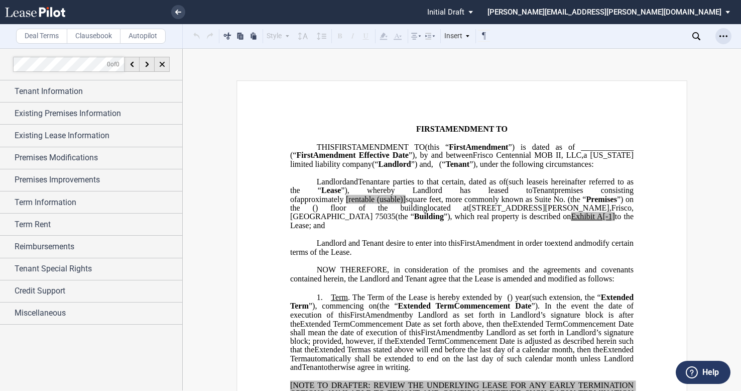
click at [729, 38] on div "Open Lease options menu" at bounding box center [724, 36] width 16 height 16
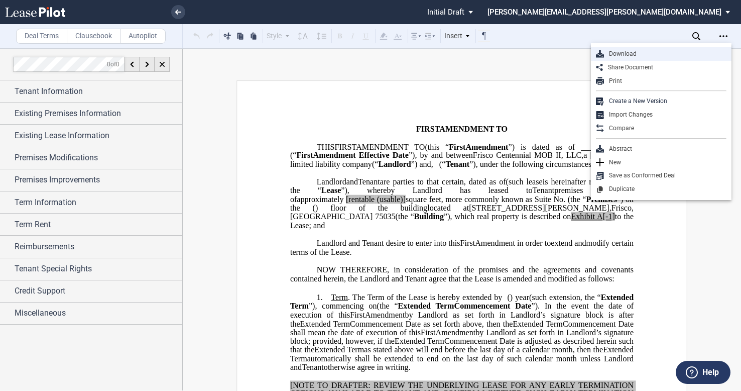
click at [636, 58] on div "Download" at bounding box center [665, 54] width 123 height 9
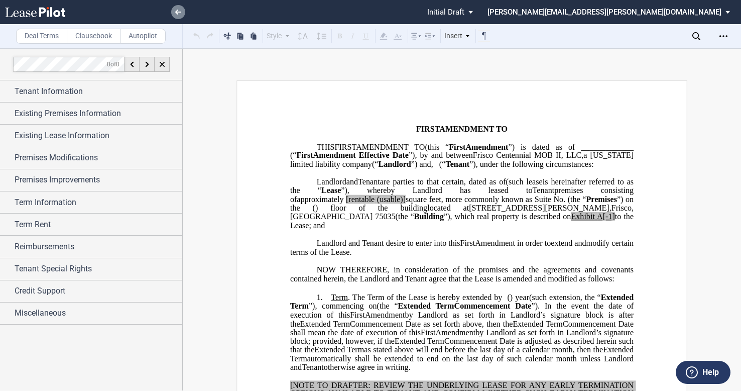
click at [176, 13] on use at bounding box center [178, 12] width 6 height 5
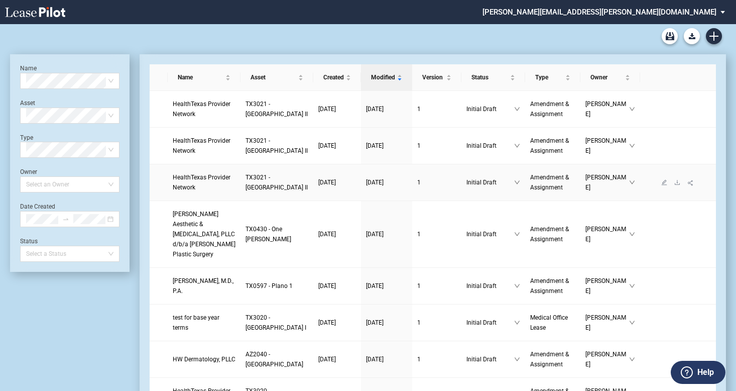
click at [318, 186] on span "[DATE]" at bounding box center [327, 182] width 18 height 7
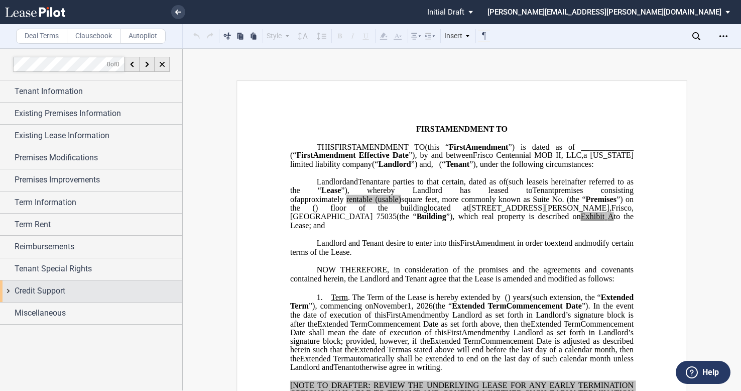
click at [11, 291] on div "Credit Support" at bounding box center [91, 291] width 182 height 22
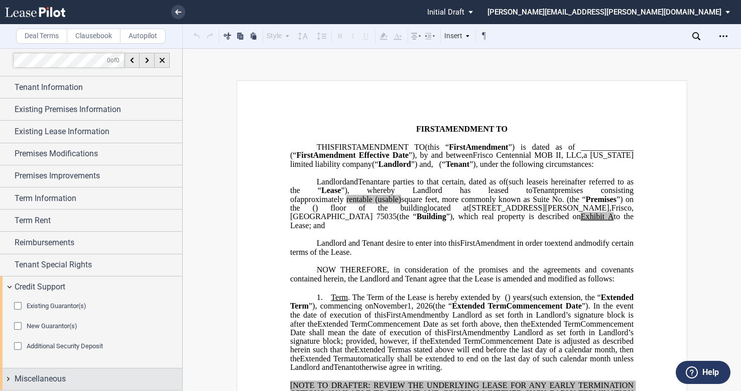
click at [11, 378] on div "Miscellaneous" at bounding box center [91, 379] width 182 height 22
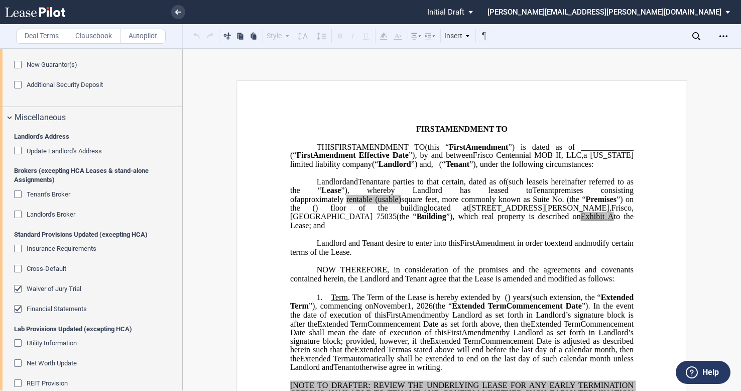
scroll to position [259, 0]
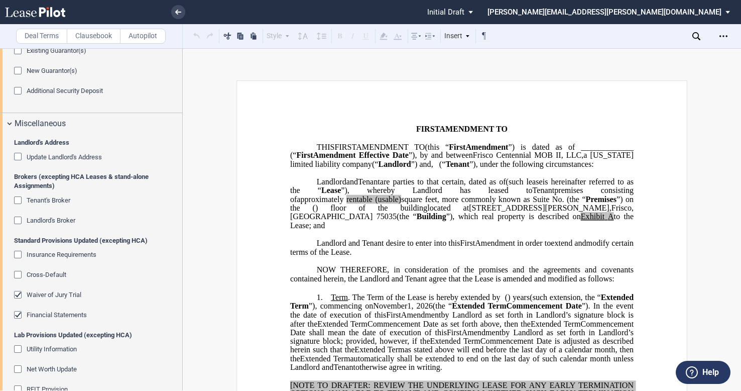
click at [16, 199] on div "Tenant's Broker" at bounding box center [19, 201] width 10 height 10
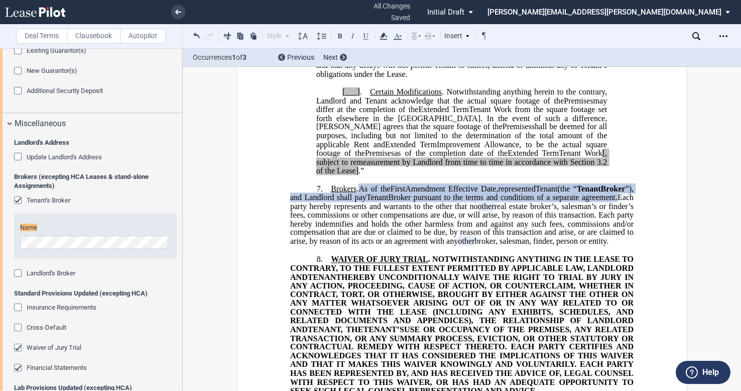
scroll to position [267, 0]
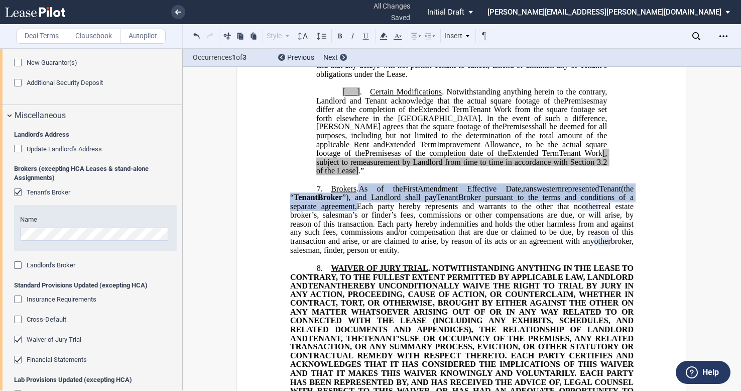
click at [415, 243] on p "7. Brokers . As of the ﻿ ﻿ First Amendment Effective Date, ﻿ ﻿ represented Land…" at bounding box center [462, 219] width 344 height 71
click at [721, 33] on icon "Open Lease options menu" at bounding box center [724, 36] width 8 height 8
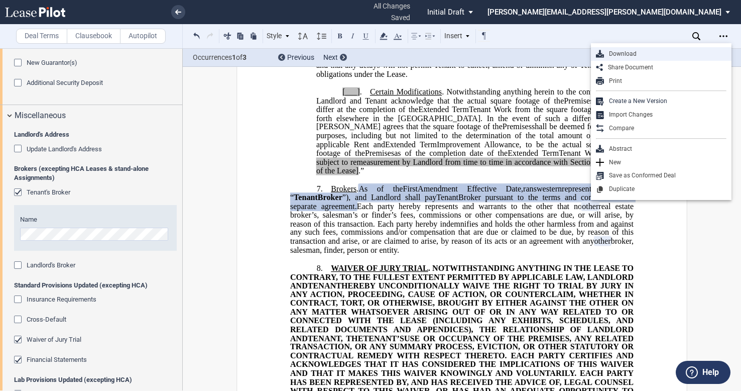
click at [633, 55] on div "Download" at bounding box center [665, 54] width 123 height 9
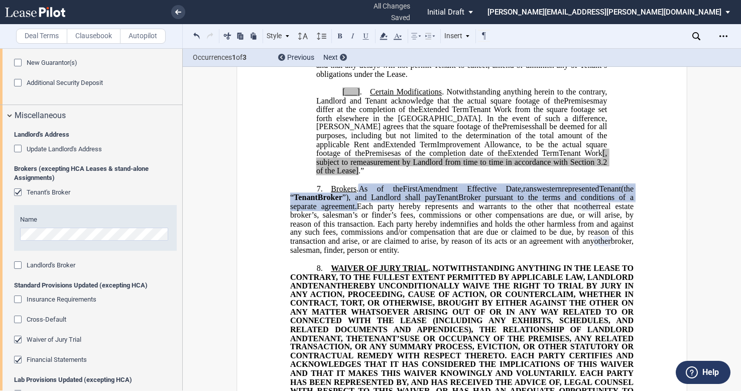
drag, startPoint x: 412, startPoint y: 245, endPoint x: 320, endPoint y: 178, distance: 113.9
click at [320, 184] on p "7. Brokers . As of the ﻿ ﻿ First Amendment Effective Date, ﻿ ﻿ represented Land…" at bounding box center [462, 219] width 344 height 71
drag, startPoint x: 331, startPoint y: 183, endPoint x: 517, endPoint y: 222, distance: 190.2
click at [517, 222] on span "real estate broker’s, salesman’s or finder’s fees, commissions or other compens…" at bounding box center [463, 223] width 346 height 44
